Goal: Task Accomplishment & Management: Use online tool/utility

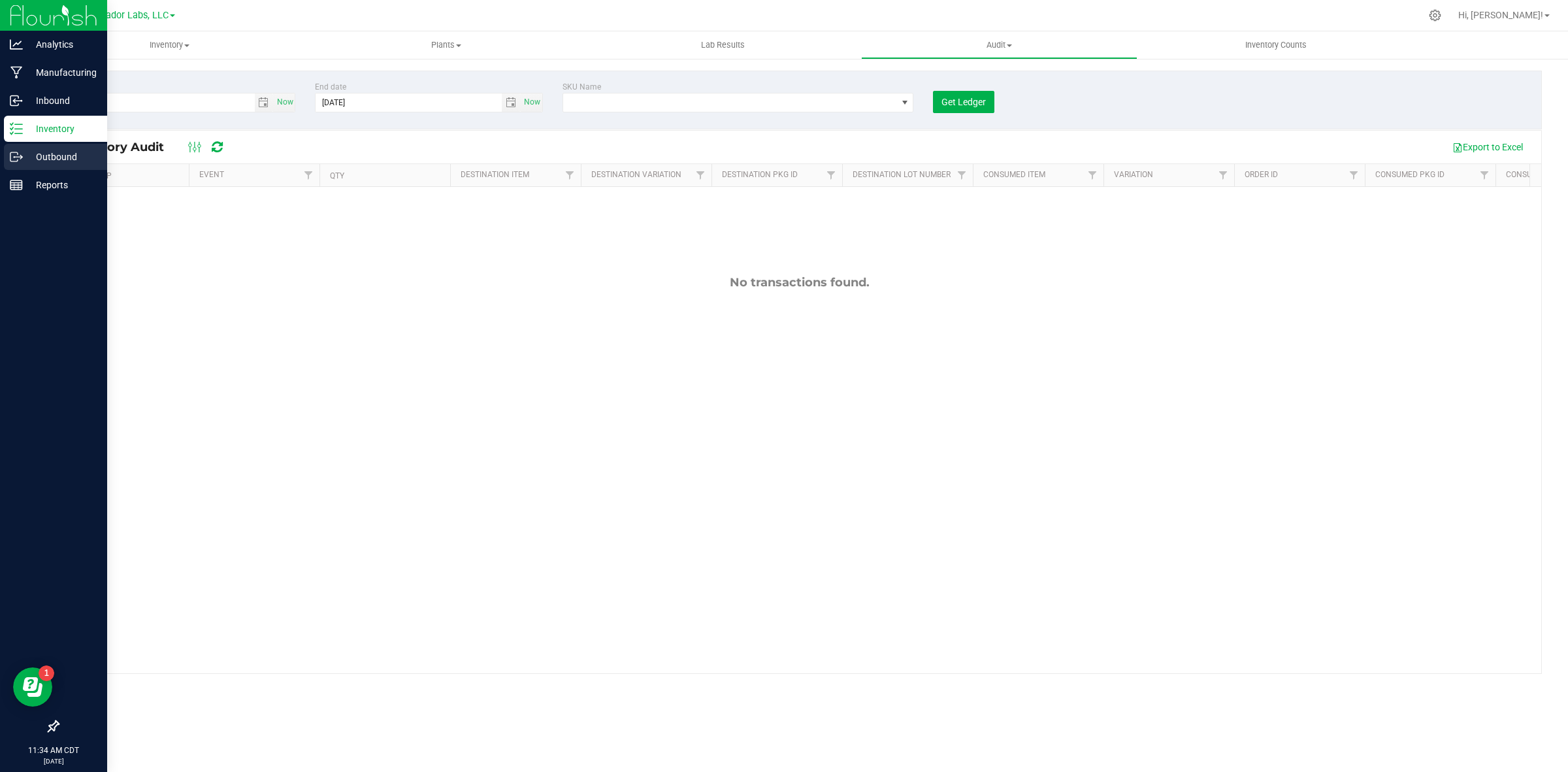
click at [15, 157] on line at bounding box center [18, 157] width 7 height 0
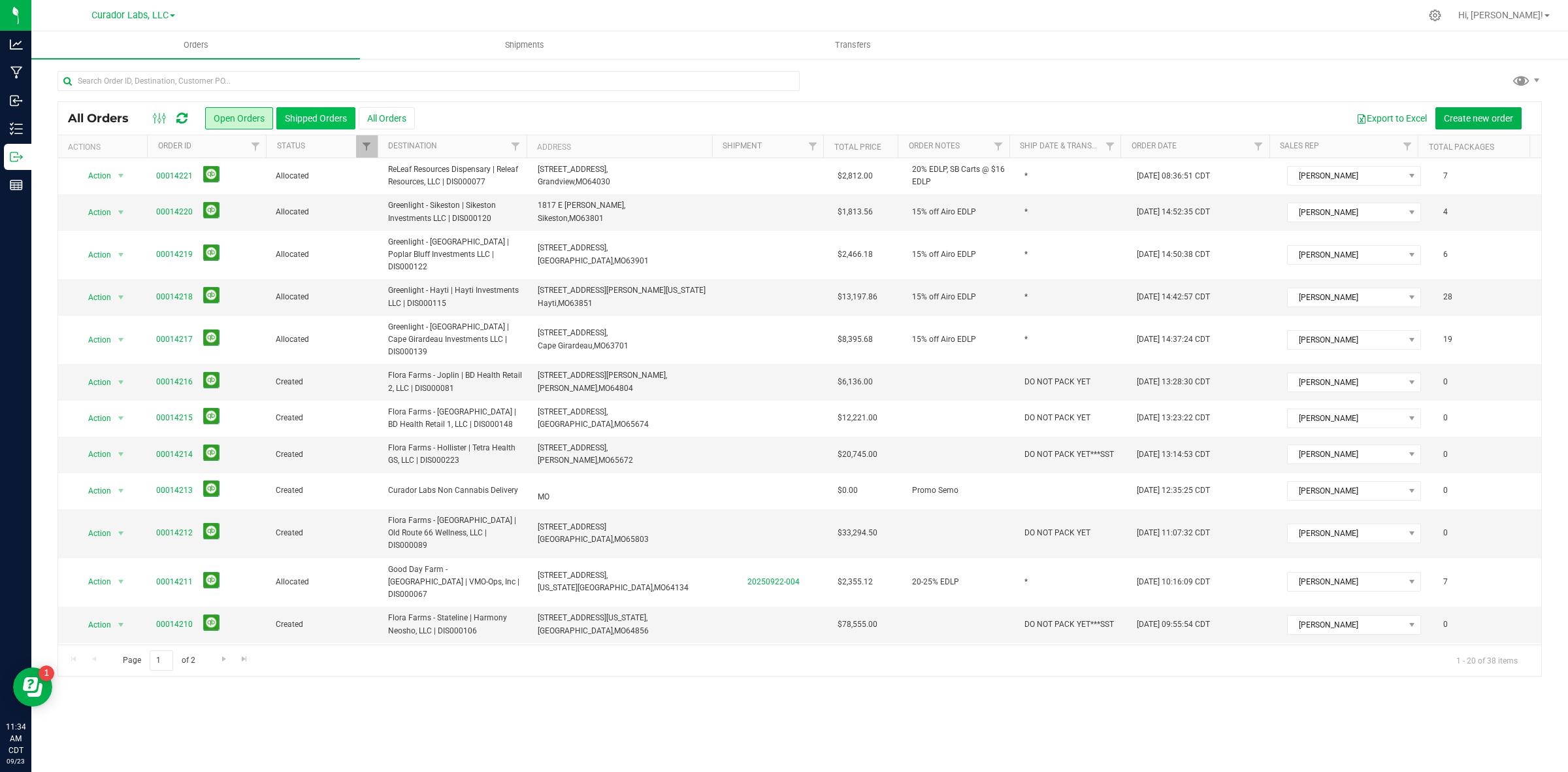
click at [297, 115] on button "Shipped Orders" at bounding box center [316, 118] width 79 height 22
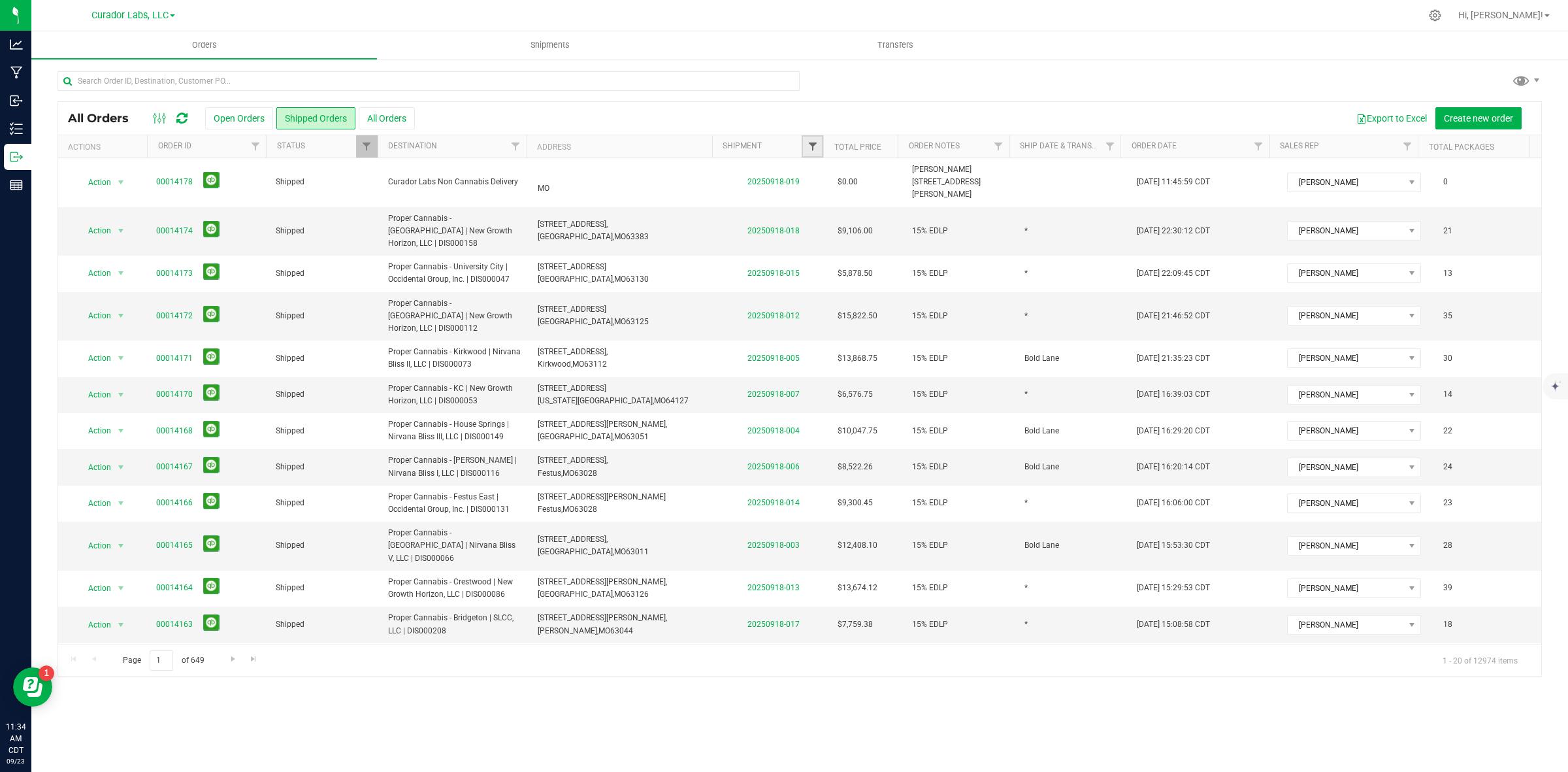
click at [809, 142] on span "Filter" at bounding box center [812, 146] width 10 height 10
click at [857, 180] on input "text" at bounding box center [876, 175] width 134 height 20
type input "2025"
click at [857, 213] on button "Filter" at bounding box center [840, 210] width 63 height 29
click at [207, 145] on th "Order ID" at bounding box center [207, 146] width 119 height 23
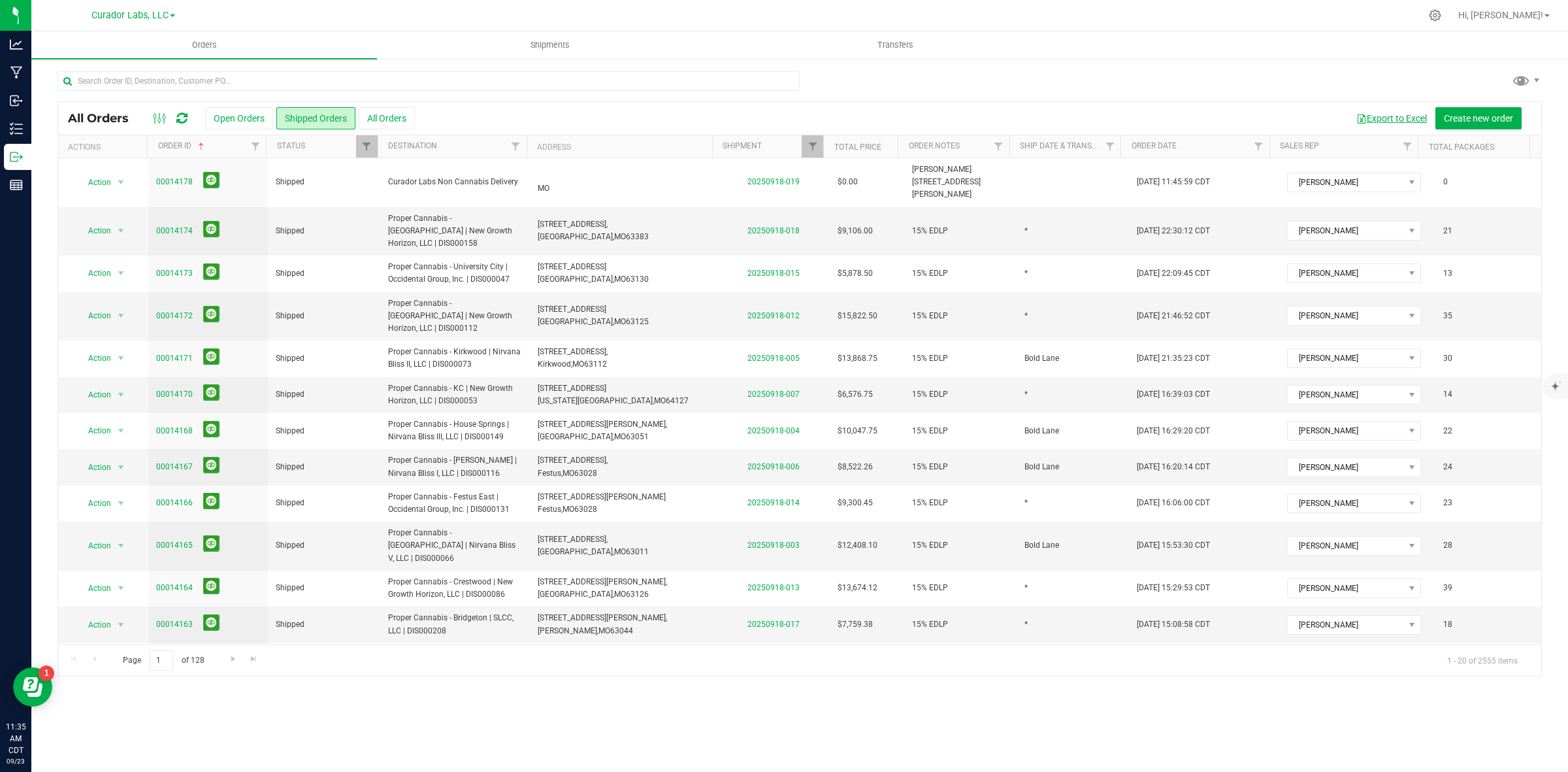
click at [1401, 111] on button "Export to Excel" at bounding box center [1392, 118] width 87 height 22
